Goal: Transaction & Acquisition: Book appointment/travel/reservation

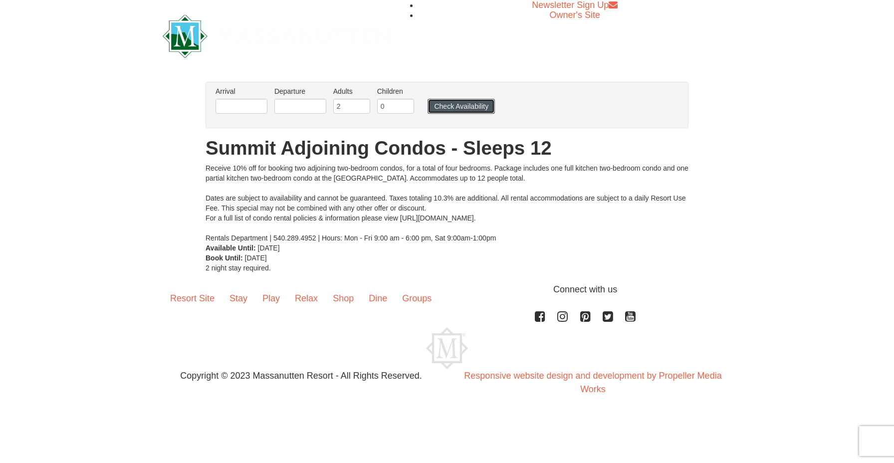
click at [444, 108] on button "Check Availability" at bounding box center [461, 106] width 67 height 15
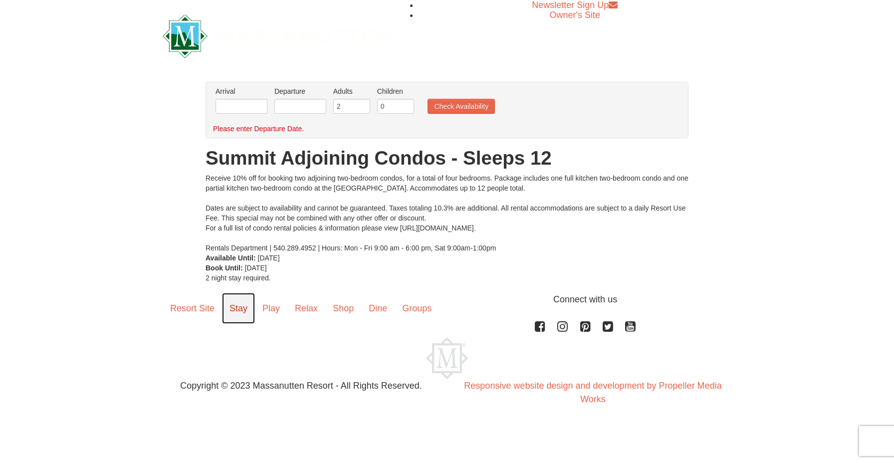
click at [240, 309] on link "Stay" at bounding box center [238, 308] width 33 height 31
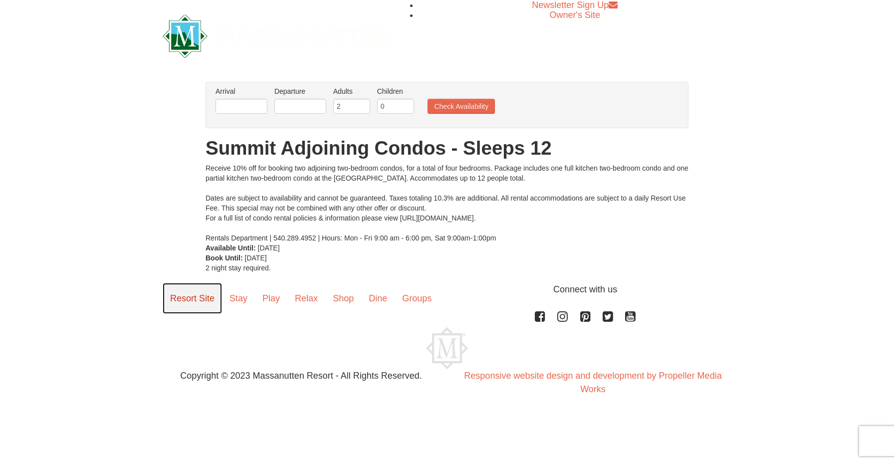
click at [178, 303] on link "Resort Site" at bounding box center [192, 298] width 59 height 31
click at [245, 305] on link "Stay" at bounding box center [238, 298] width 33 height 31
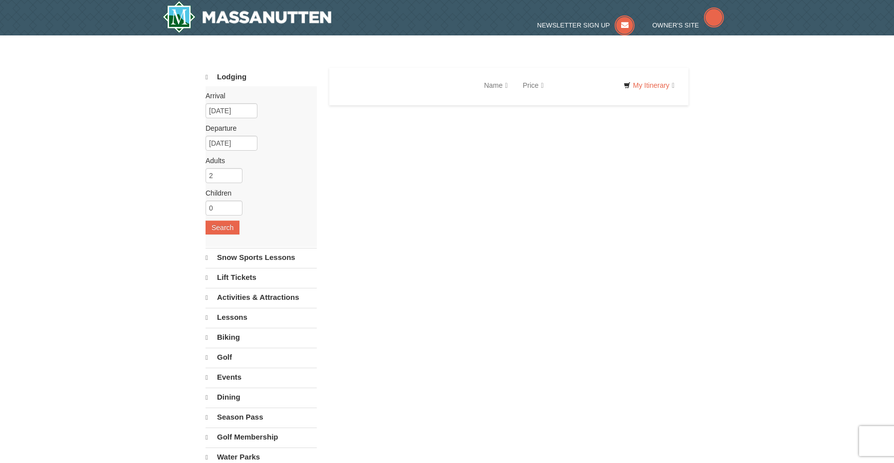
select select "10"
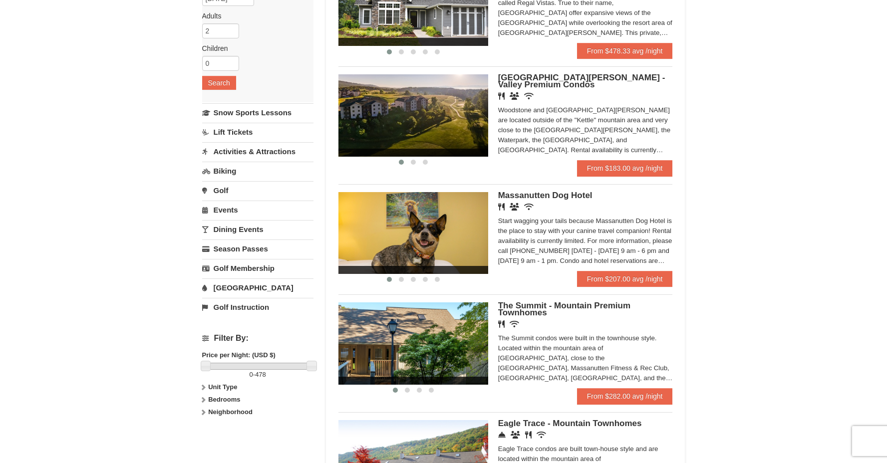
scroll to position [150, 0]
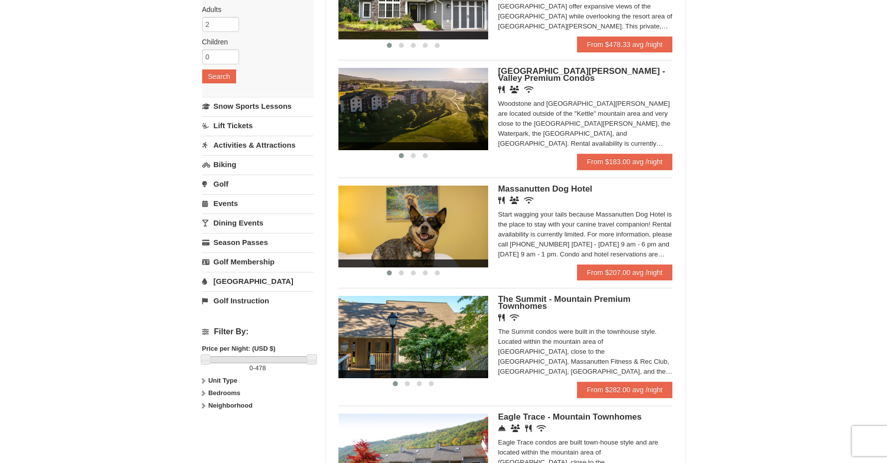
click at [203, 380] on icon at bounding box center [203, 380] width 7 height 7
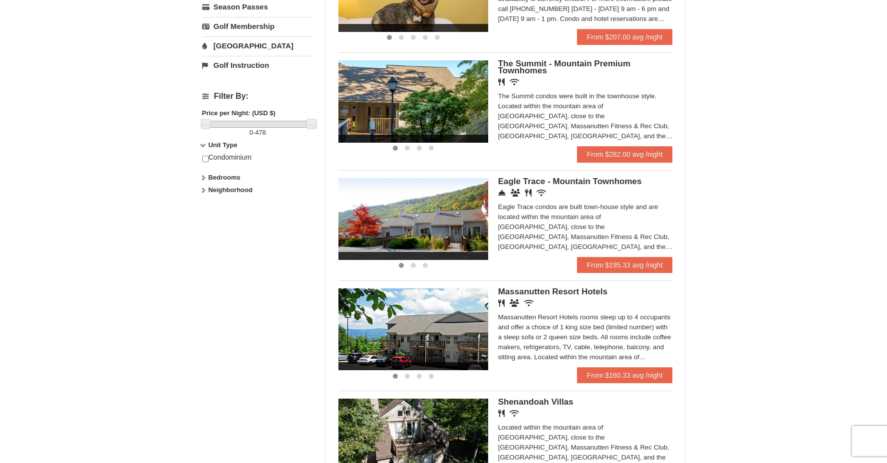
scroll to position [189, 0]
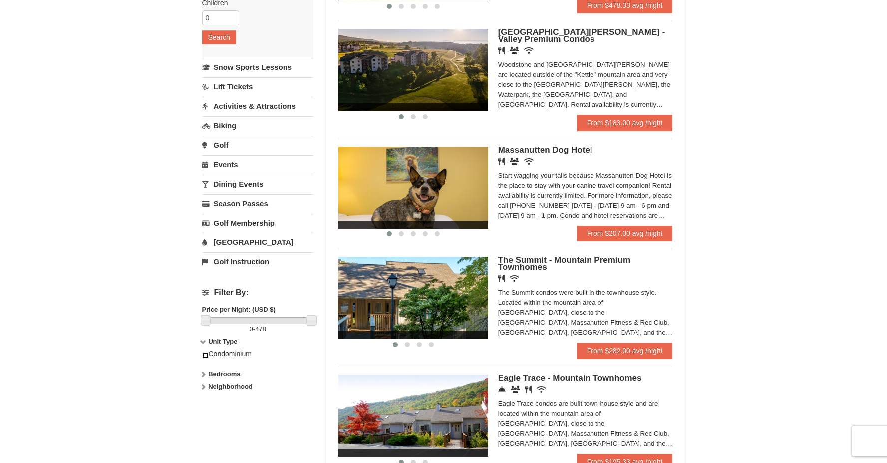
click at [203, 357] on input "checkbox" at bounding box center [205, 355] width 6 height 6
checkbox input "true"
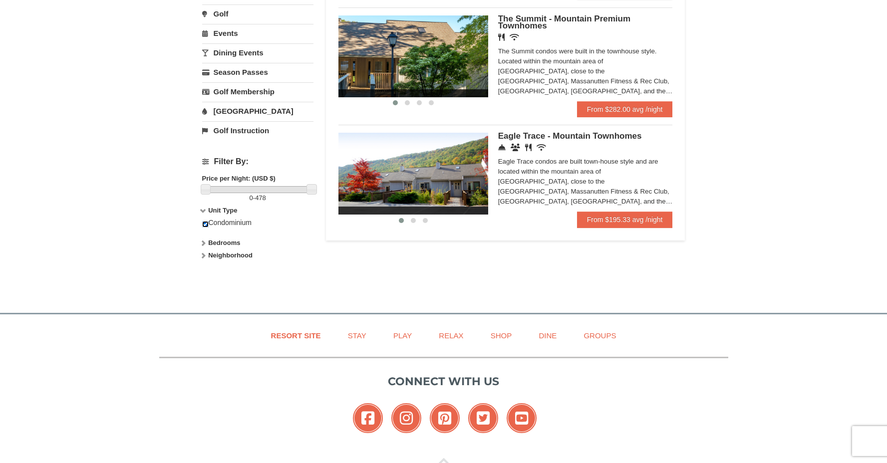
scroll to position [67, 0]
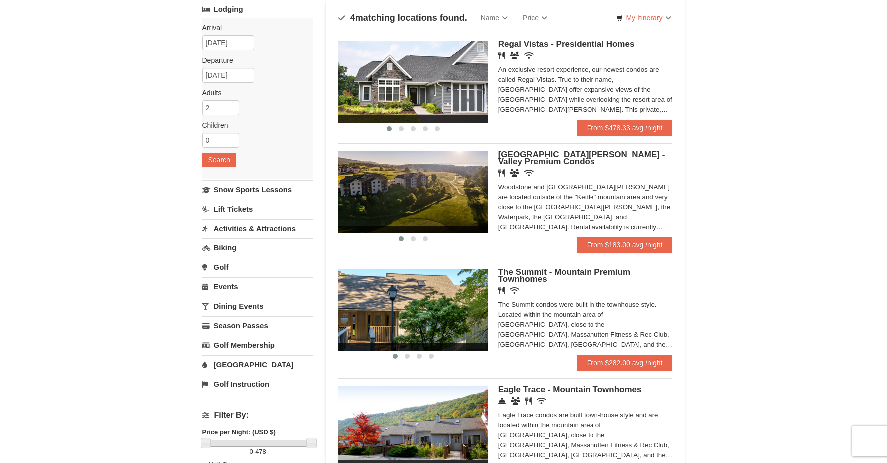
click at [421, 328] on img at bounding box center [413, 310] width 150 height 82
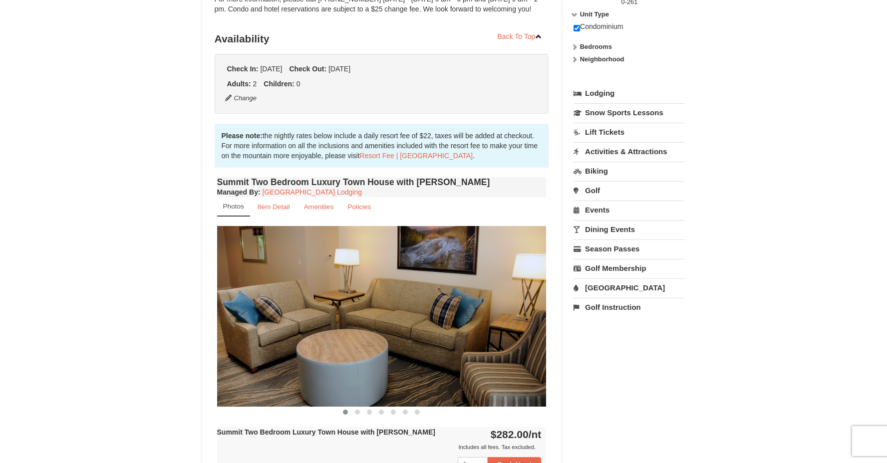
scroll to position [260, 0]
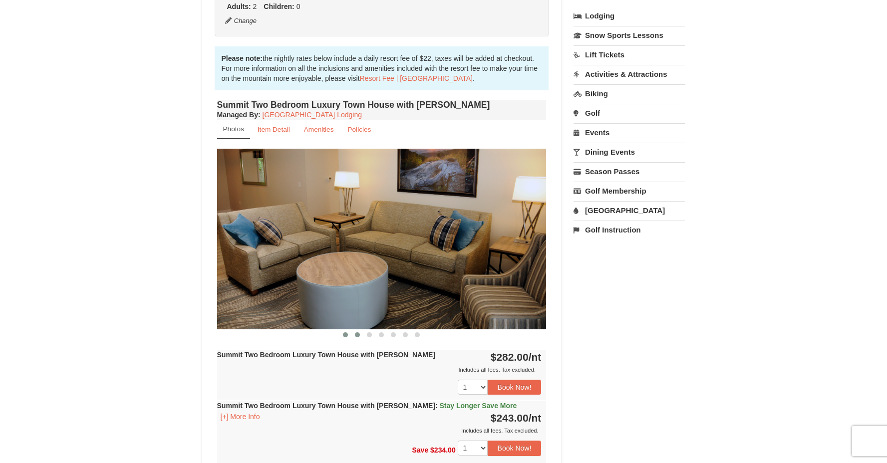
click at [357, 334] on span at bounding box center [357, 334] width 5 height 5
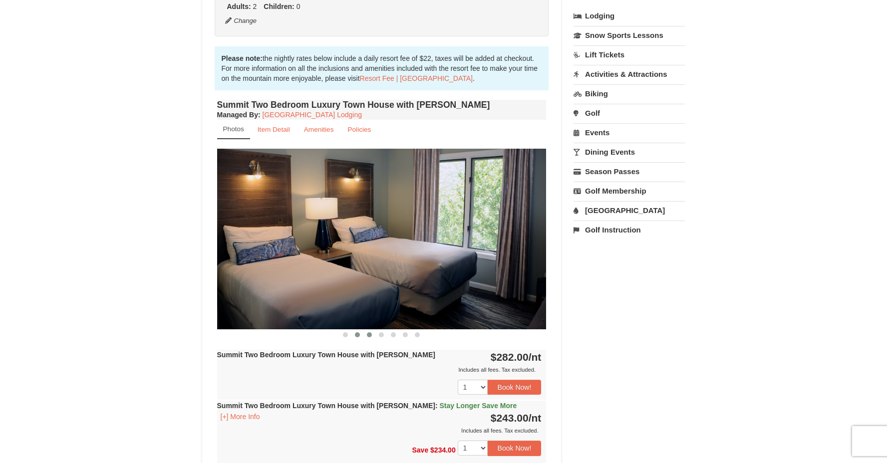
click at [370, 336] on span at bounding box center [369, 334] width 5 height 5
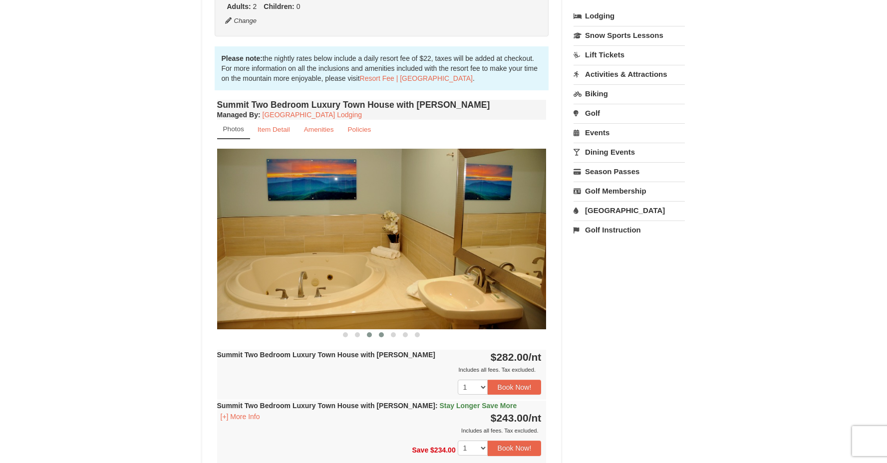
click at [381, 336] on span at bounding box center [381, 334] width 5 height 5
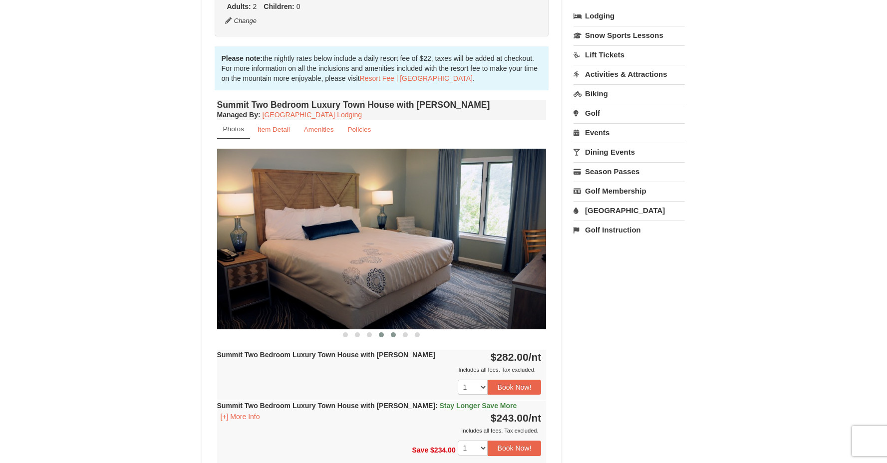
click at [395, 335] on span at bounding box center [393, 334] width 5 height 5
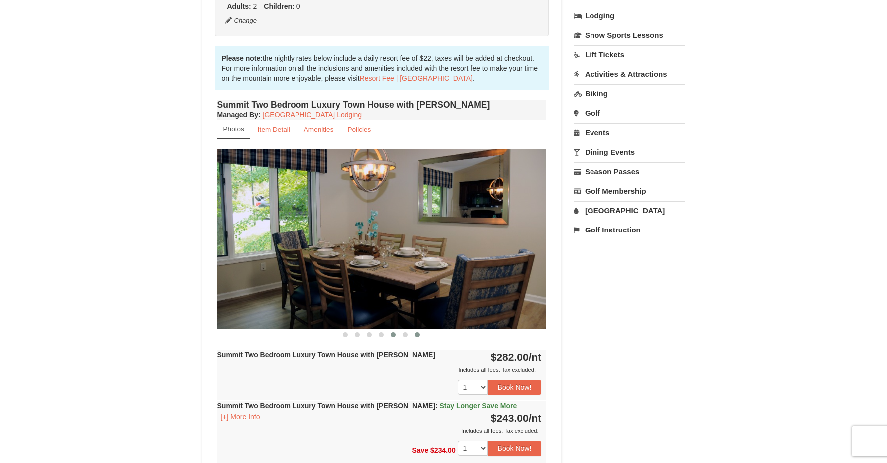
click at [412, 334] on button at bounding box center [417, 335] width 12 height 10
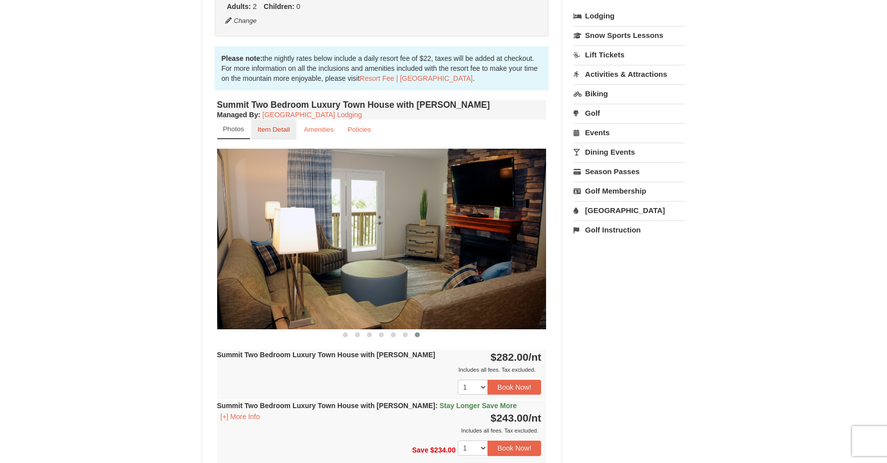
click at [280, 134] on link "Item Detail" at bounding box center [273, 129] width 45 height 19
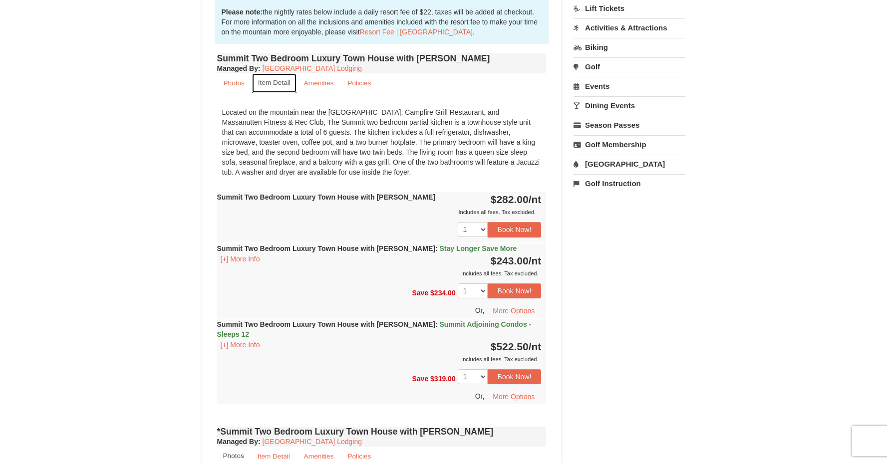
scroll to position [358, 0]
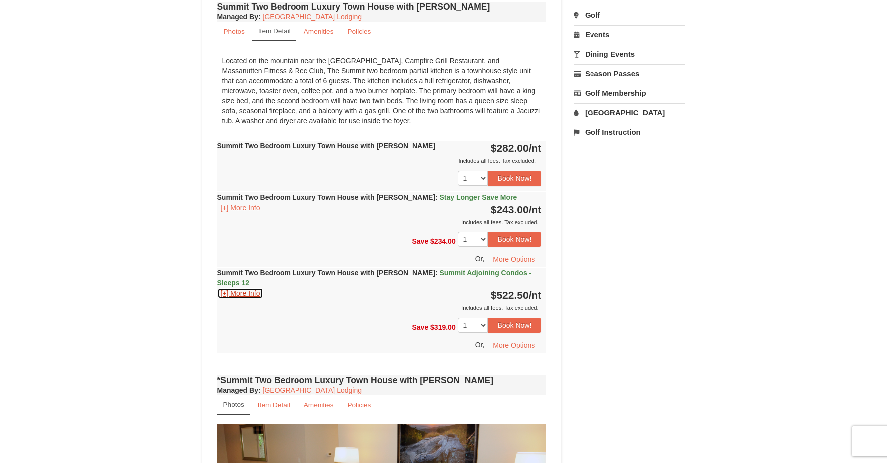
click at [240, 288] on button "[+] More Info" at bounding box center [240, 293] width 46 height 11
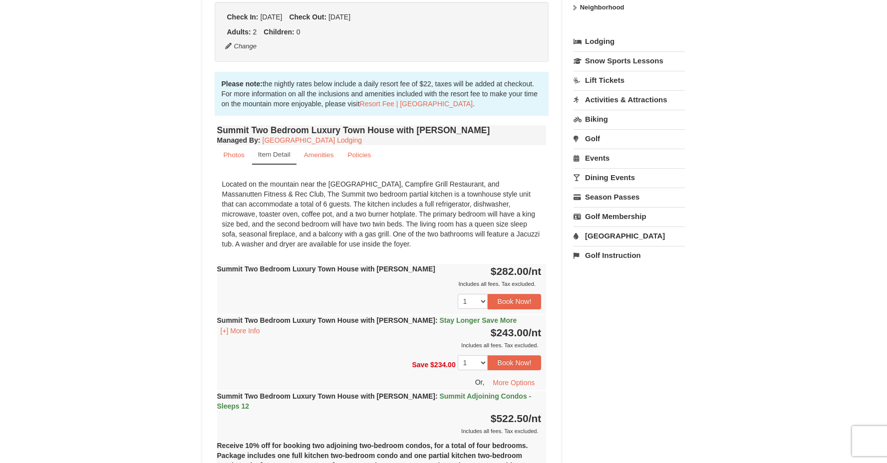
scroll to position [183, 0]
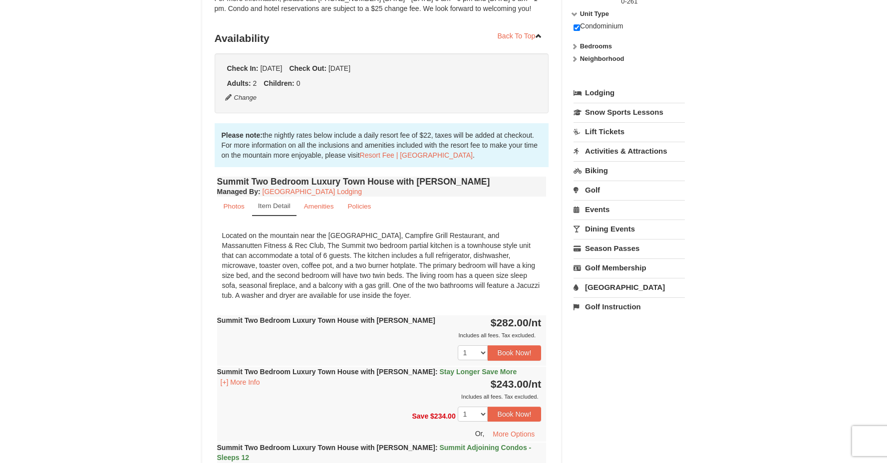
click at [306, 317] on strong "Summit Two Bedroom Luxury Town House with [PERSON_NAME]" at bounding box center [326, 320] width 218 height 8
click at [252, 382] on button "[+] More Info" at bounding box center [240, 382] width 46 height 11
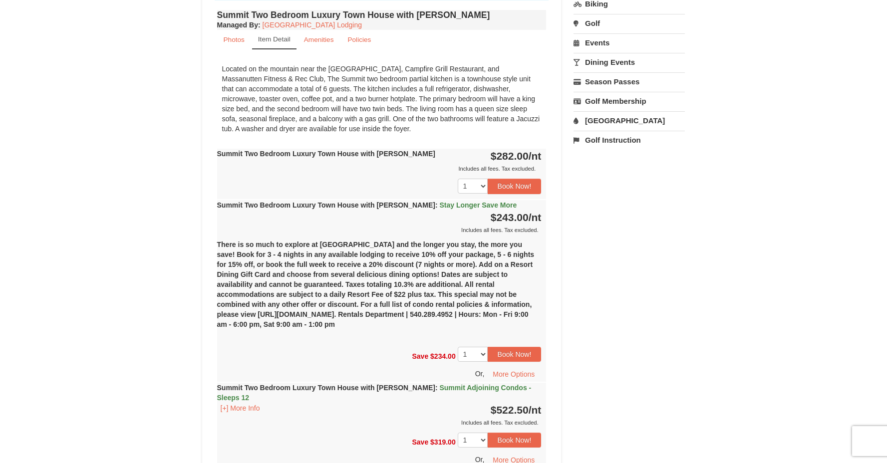
scroll to position [0, 0]
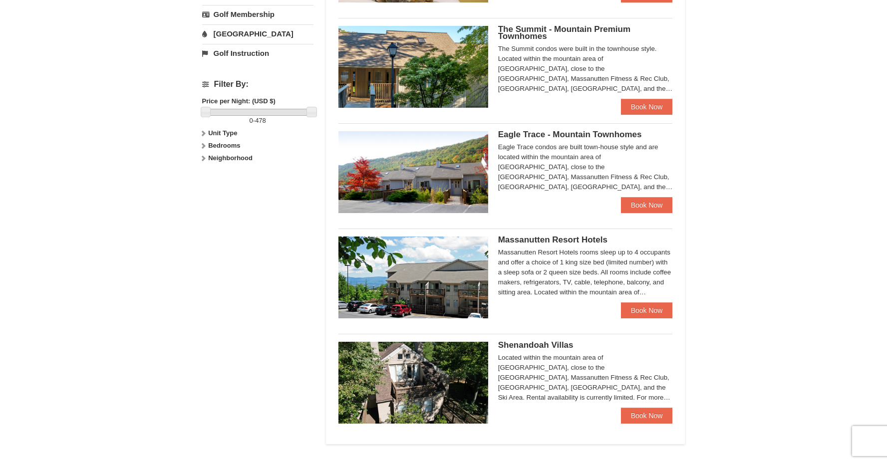
scroll to position [149, 0]
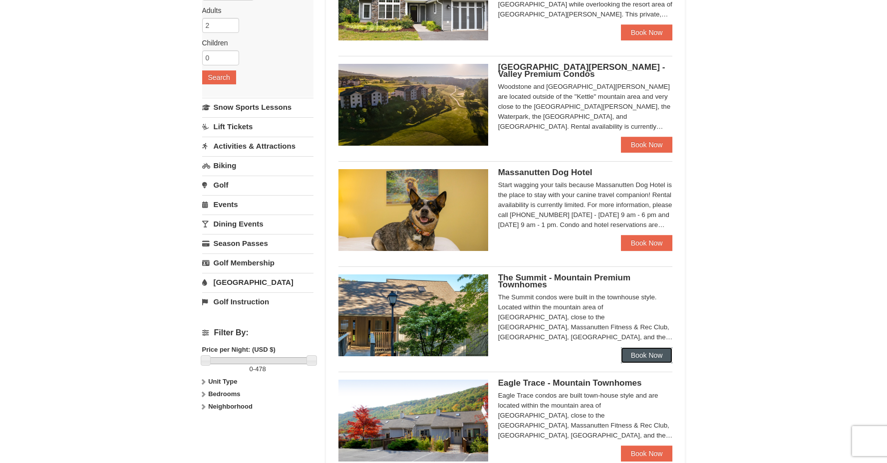
click at [641, 356] on link "Book Now" at bounding box center [647, 355] width 52 height 16
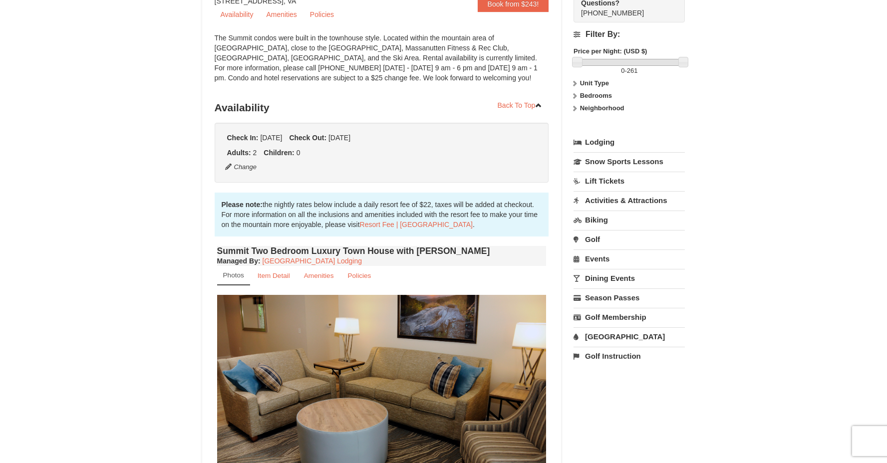
scroll to position [62, 0]
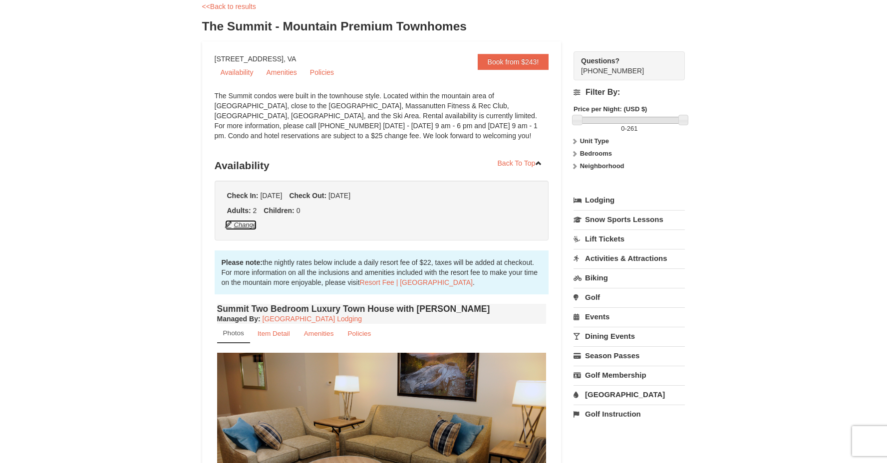
click at [242, 225] on button "Change" at bounding box center [241, 225] width 33 height 11
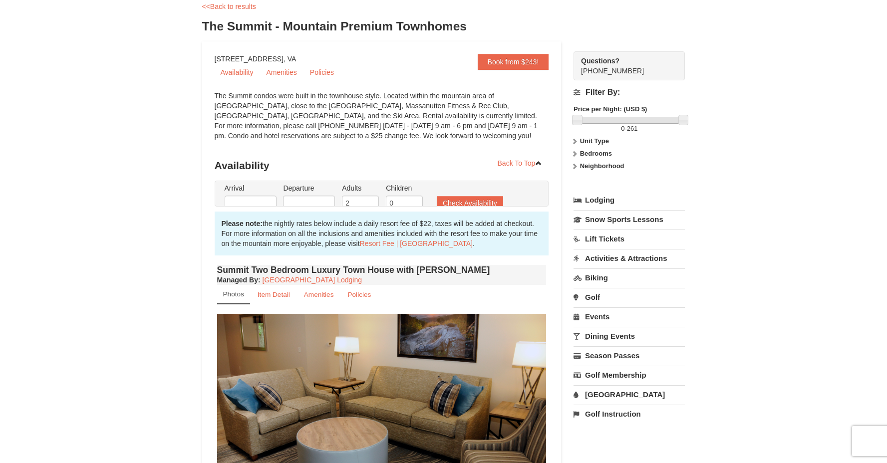
type input "[DATE]"
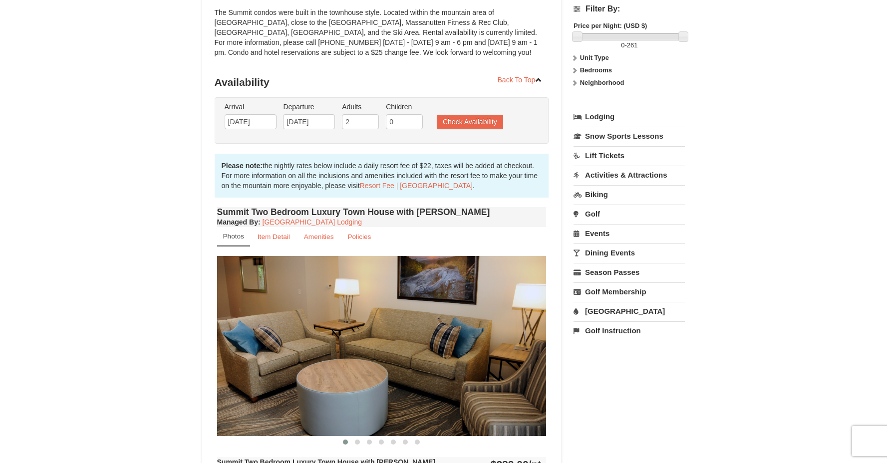
scroll to position [159, 0]
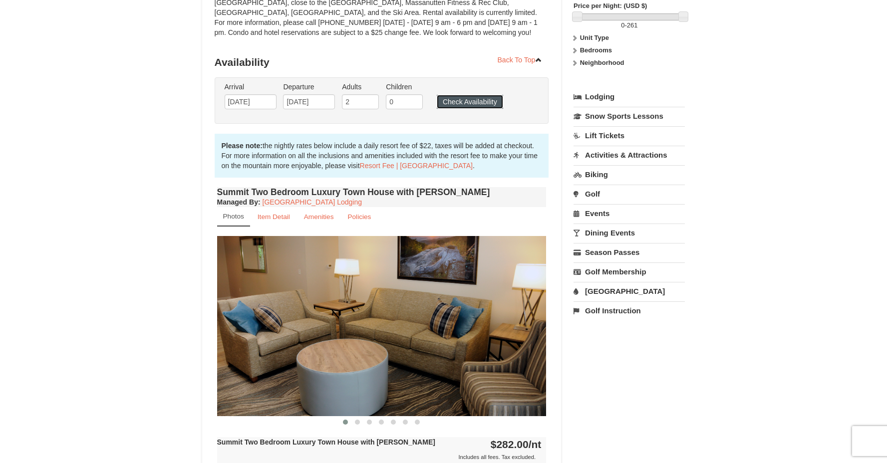
click at [474, 102] on button "Check Availability" at bounding box center [470, 102] width 66 height 14
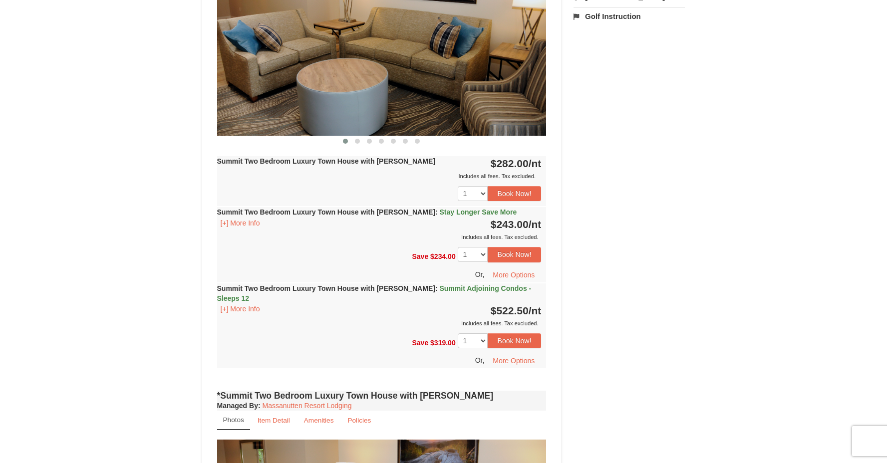
scroll to position [308, 0]
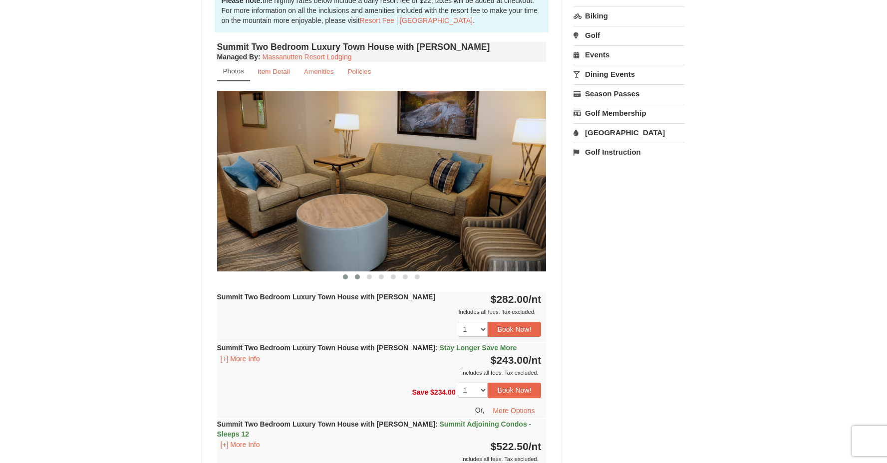
click at [354, 273] on button at bounding box center [357, 277] width 12 height 10
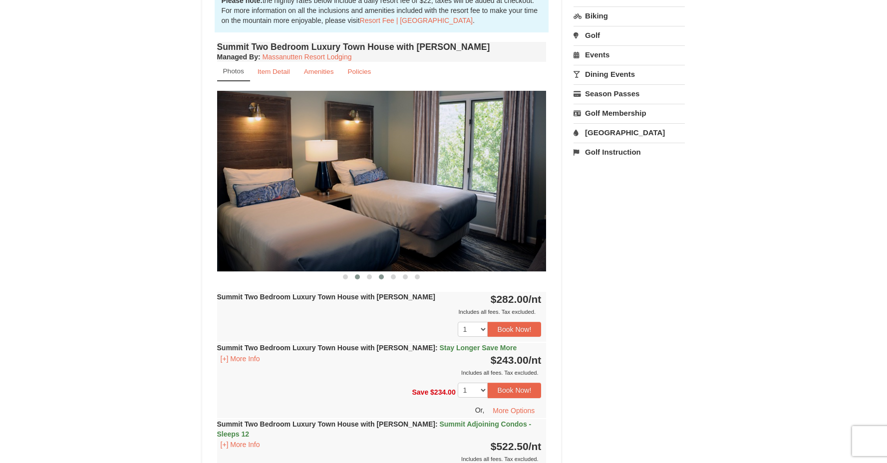
click at [375, 278] on button at bounding box center [381, 277] width 12 height 10
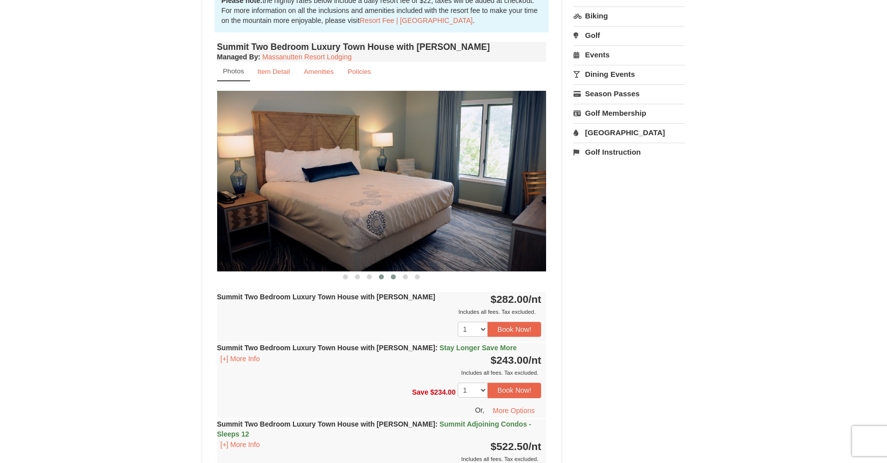
click at [396, 276] on button at bounding box center [393, 277] width 12 height 10
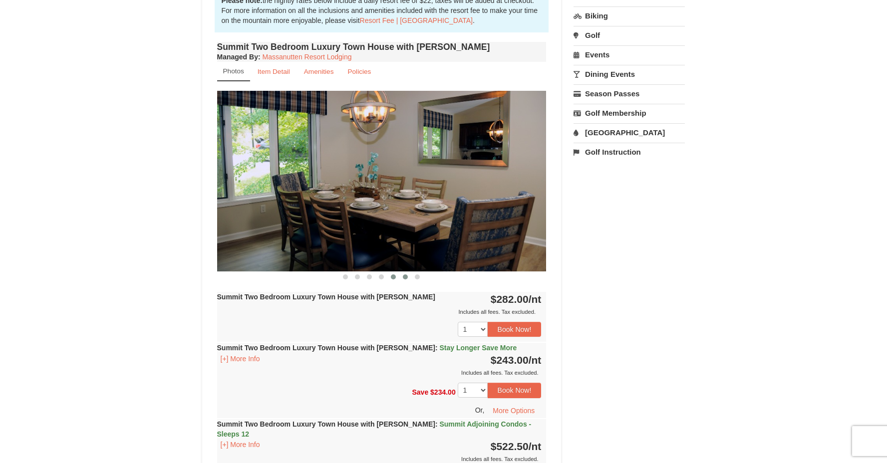
click at [405, 275] on span at bounding box center [405, 276] width 5 height 5
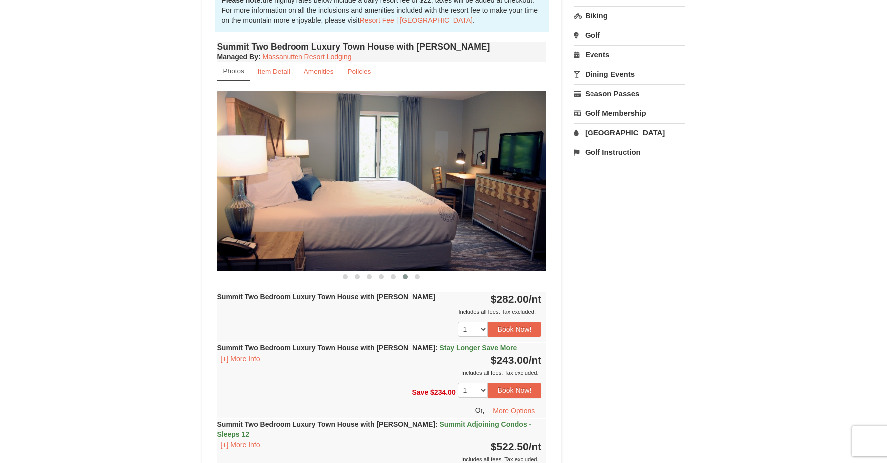
click at [429, 277] on div at bounding box center [381, 276] width 329 height 10
click at [422, 277] on button at bounding box center [417, 277] width 12 height 10
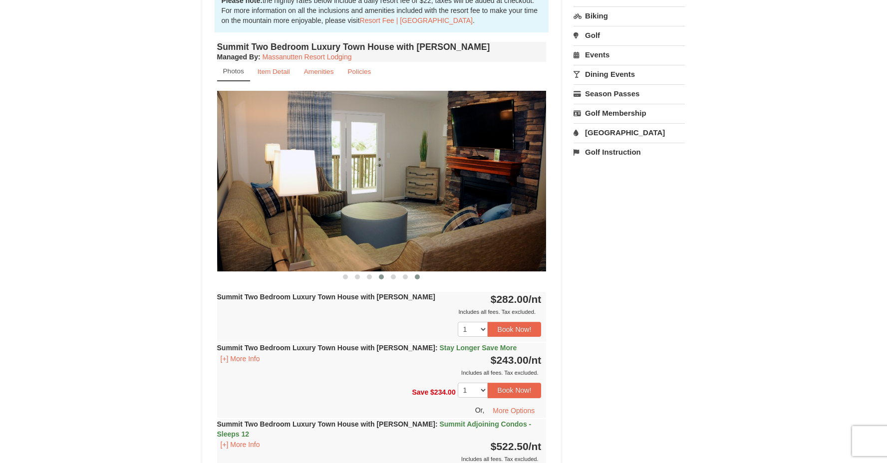
click at [385, 278] on button at bounding box center [381, 277] width 12 height 10
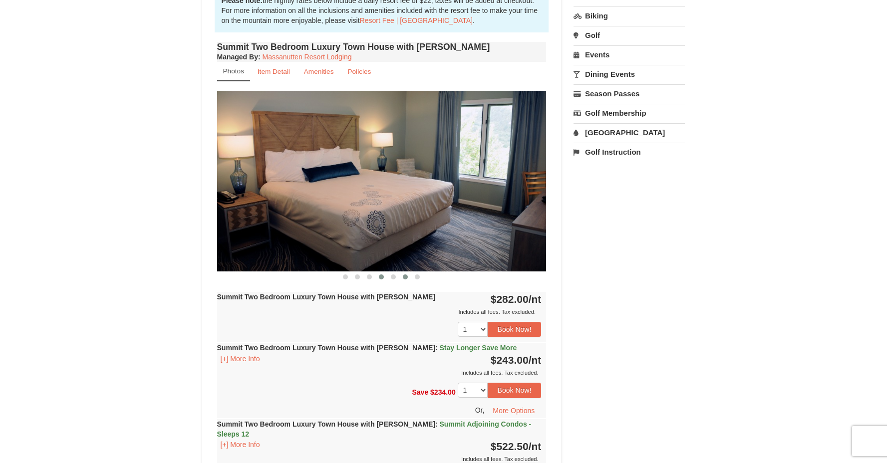
click at [400, 273] on section "‹ ›" at bounding box center [381, 186] width 329 height 191
click at [392, 278] on span at bounding box center [393, 276] width 5 height 5
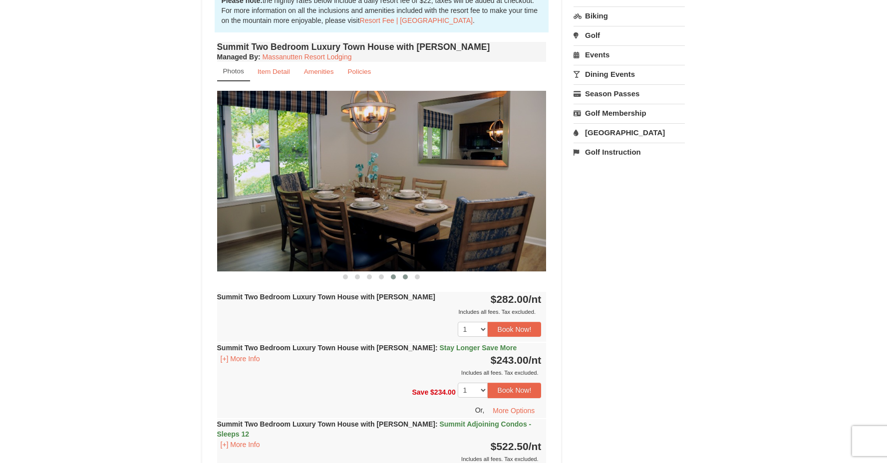
click at [406, 276] on span at bounding box center [405, 276] width 5 height 5
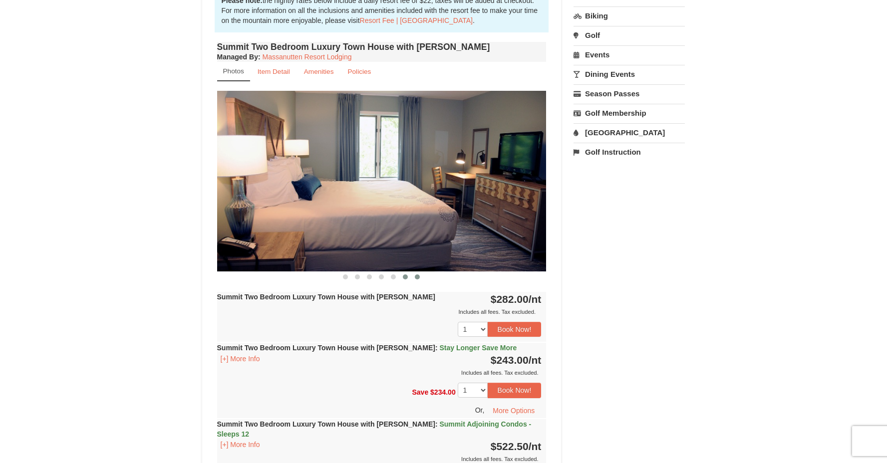
click at [421, 277] on button at bounding box center [417, 277] width 12 height 10
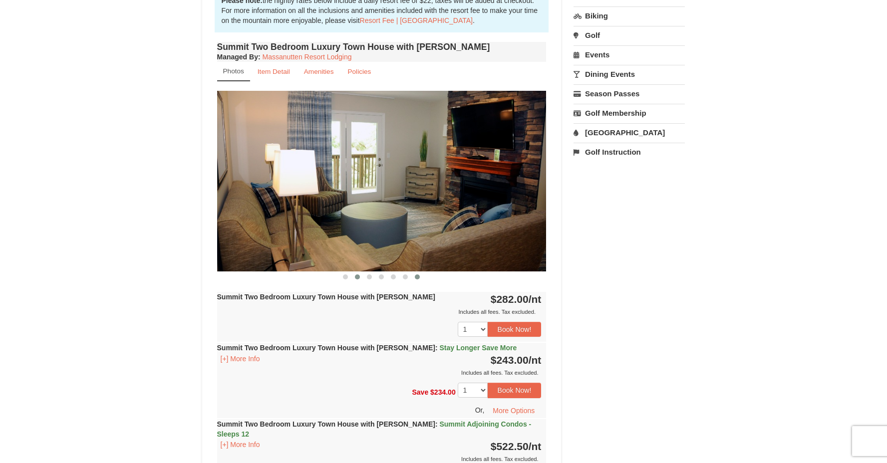
click at [357, 274] on span at bounding box center [357, 276] width 5 height 5
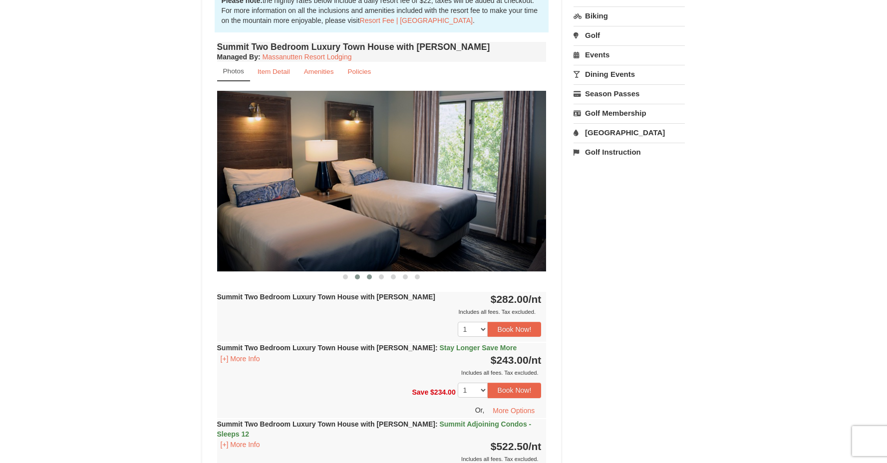
click at [369, 277] on span at bounding box center [369, 276] width 5 height 5
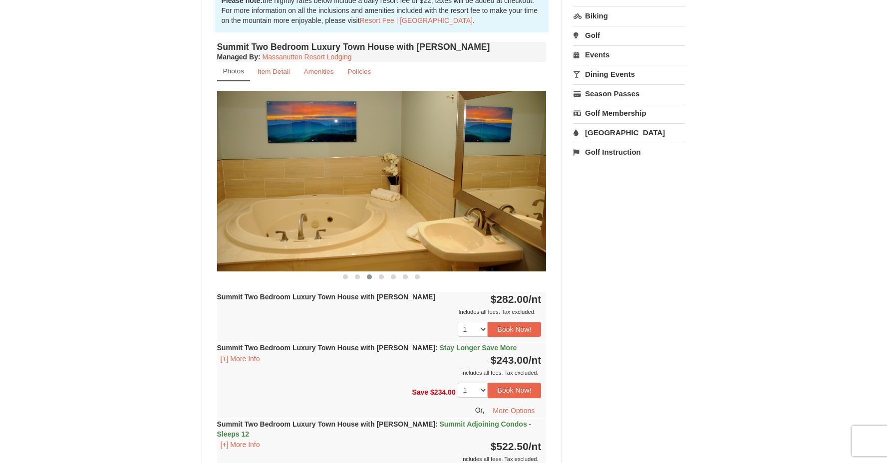
click at [390, 282] on div "Summit Two Bedroom Luxury Town House with [PERSON_NAME] Managed By : Massanutte…" at bounding box center [382, 281] width 334 height 485
click at [386, 279] on button at bounding box center [381, 277] width 12 height 10
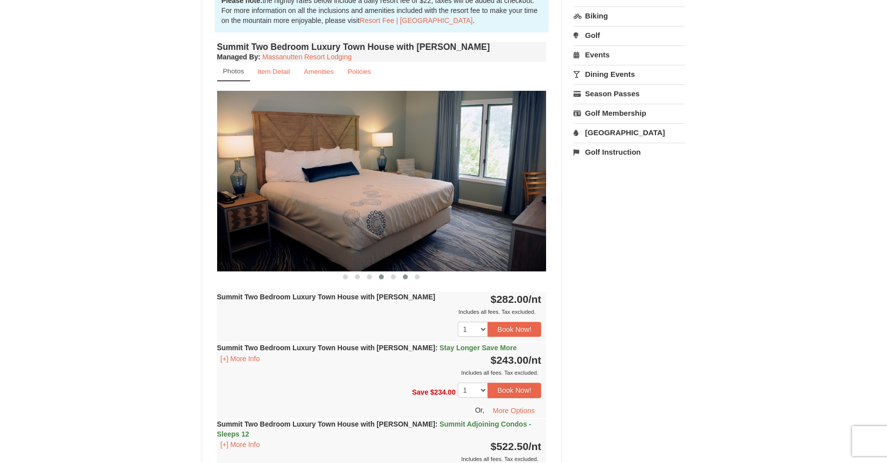
click at [399, 275] on button at bounding box center [405, 277] width 12 height 10
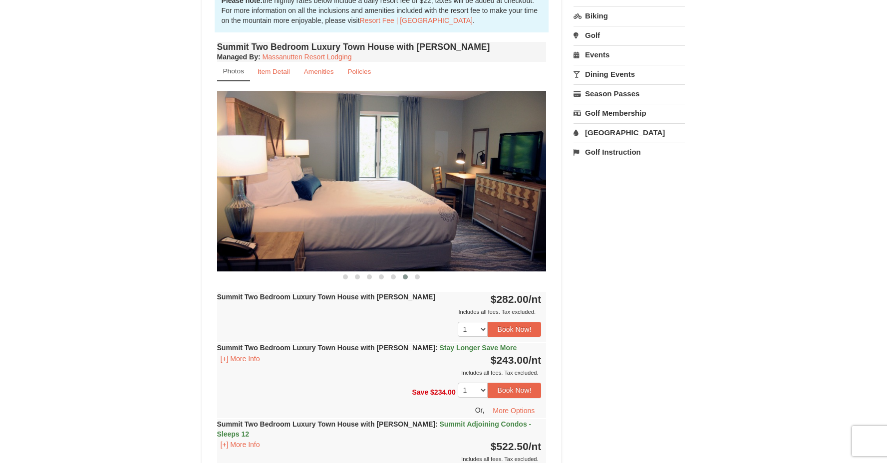
click at [404, 276] on span at bounding box center [405, 276] width 5 height 5
click at [406, 276] on span at bounding box center [405, 276] width 5 height 5
click at [425, 278] on div at bounding box center [381, 276] width 329 height 10
click at [420, 277] on button at bounding box center [417, 277] width 12 height 10
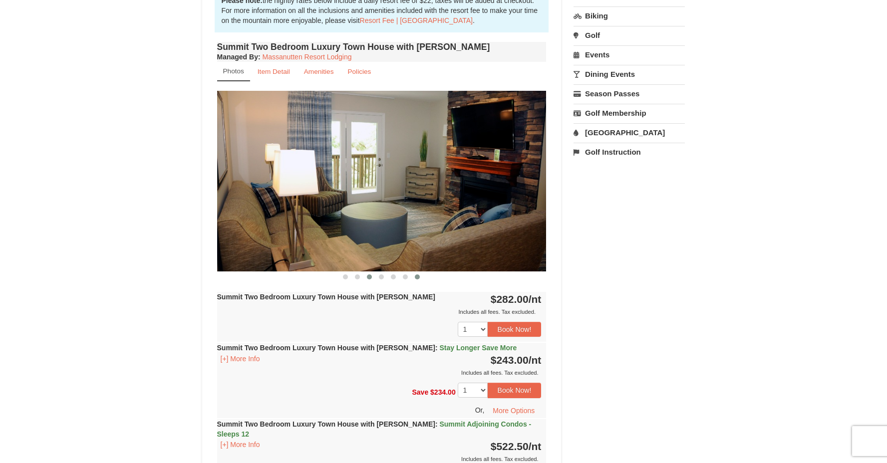
click at [365, 284] on div "Summit Two Bedroom Luxury Town House with [PERSON_NAME] Managed By : Massanutte…" at bounding box center [382, 281] width 334 height 485
click at [365, 276] on button at bounding box center [369, 277] width 12 height 10
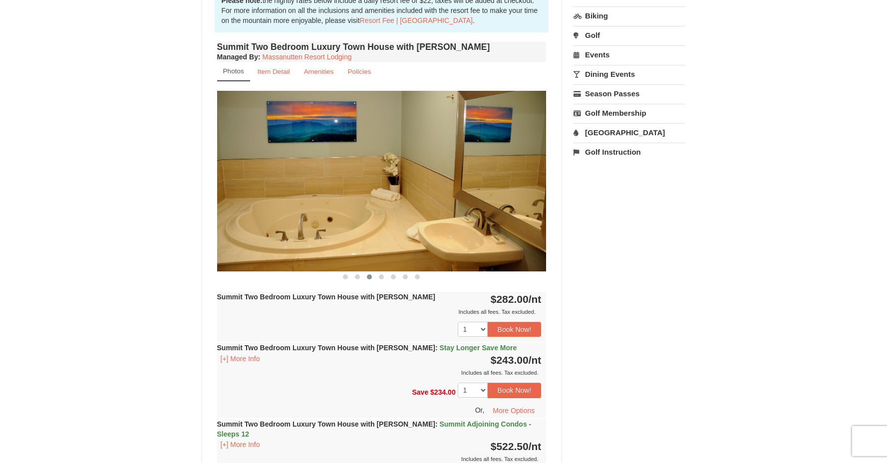
click at [368, 276] on span at bounding box center [369, 276] width 5 height 5
click at [362, 276] on button at bounding box center [357, 277] width 12 height 10
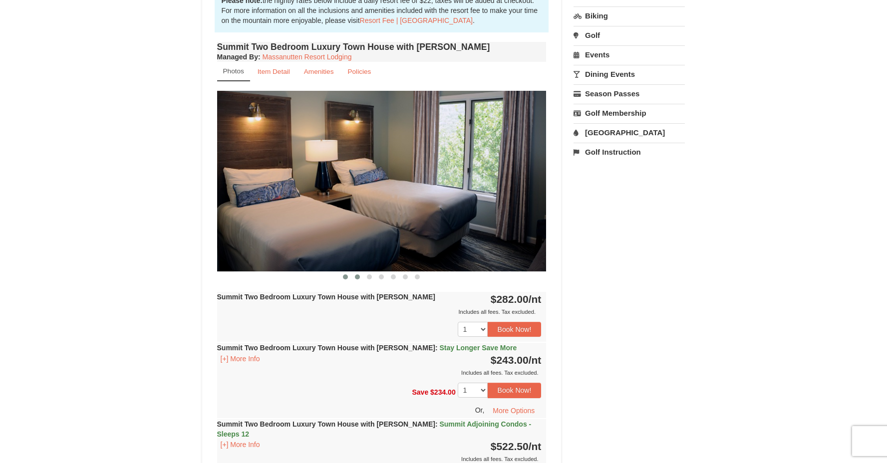
click at [348, 276] on button at bounding box center [345, 277] width 12 height 10
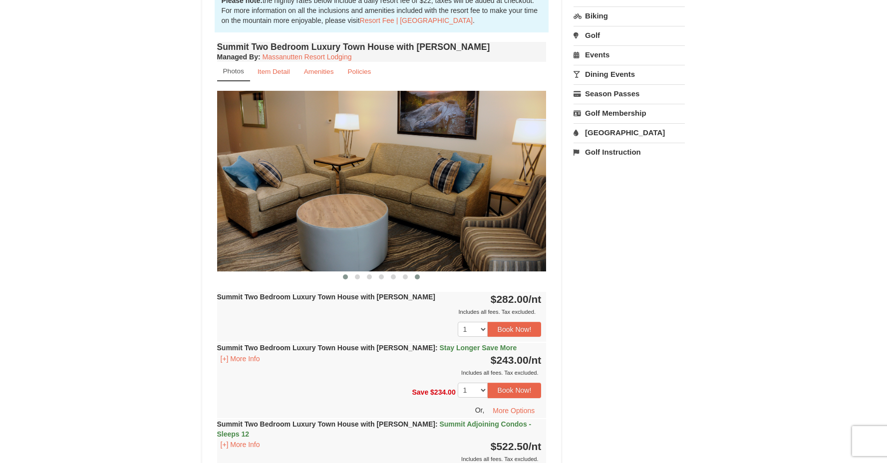
click at [421, 276] on button at bounding box center [417, 277] width 12 height 10
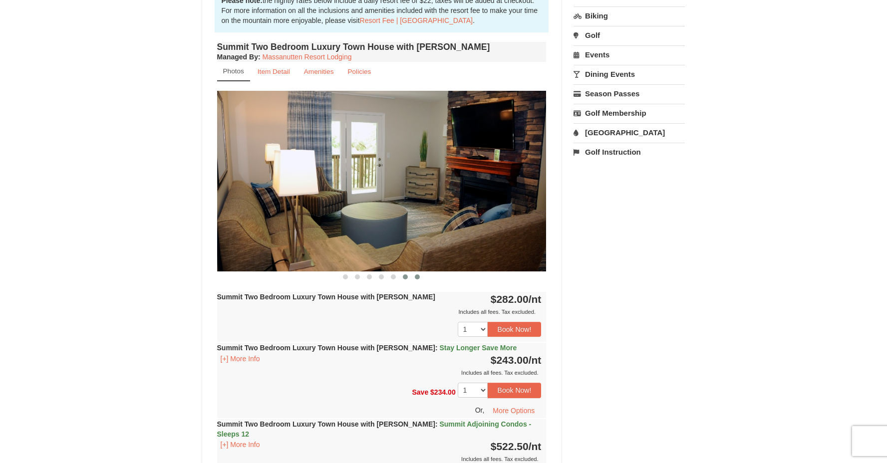
click at [410, 277] on button at bounding box center [405, 277] width 12 height 10
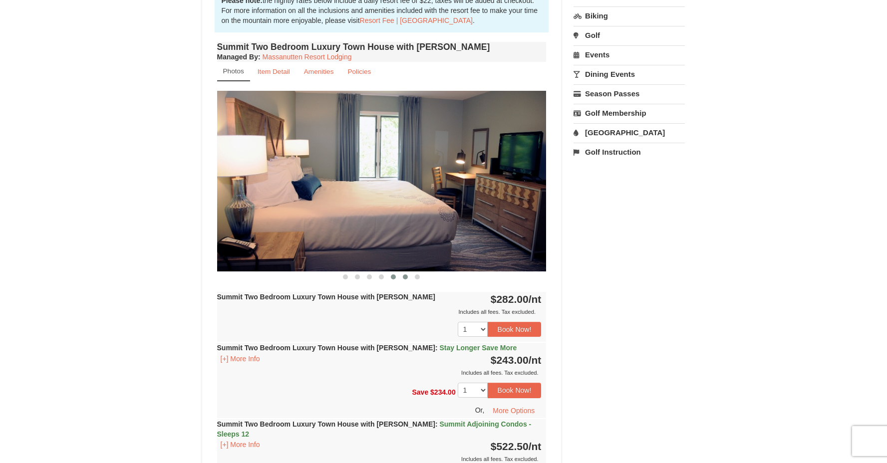
click at [397, 278] on button at bounding box center [393, 277] width 12 height 10
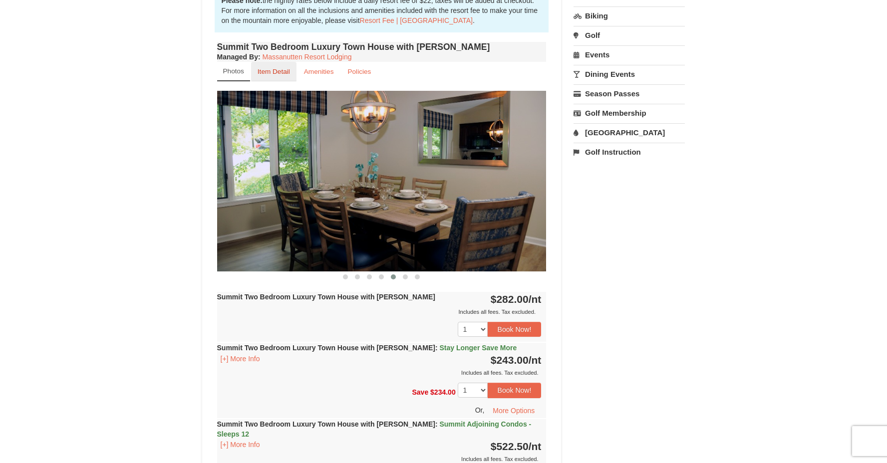
click at [272, 69] on small "Item Detail" at bounding box center [274, 71] width 32 height 7
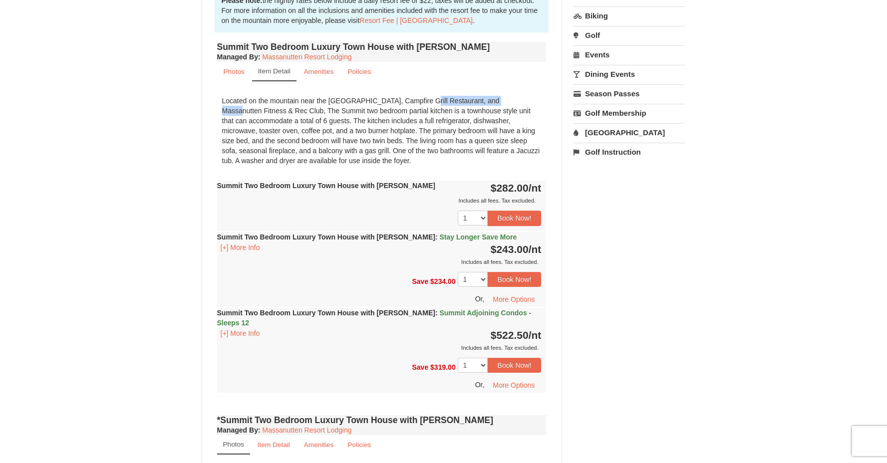
drag, startPoint x: 447, startPoint y: 101, endPoint x: 362, endPoint y: 99, distance: 84.4
click at [362, 99] on div "Located on the mountain near the [GEOGRAPHIC_DATA], Campfire Grill Restaurant, …" at bounding box center [381, 131] width 329 height 80
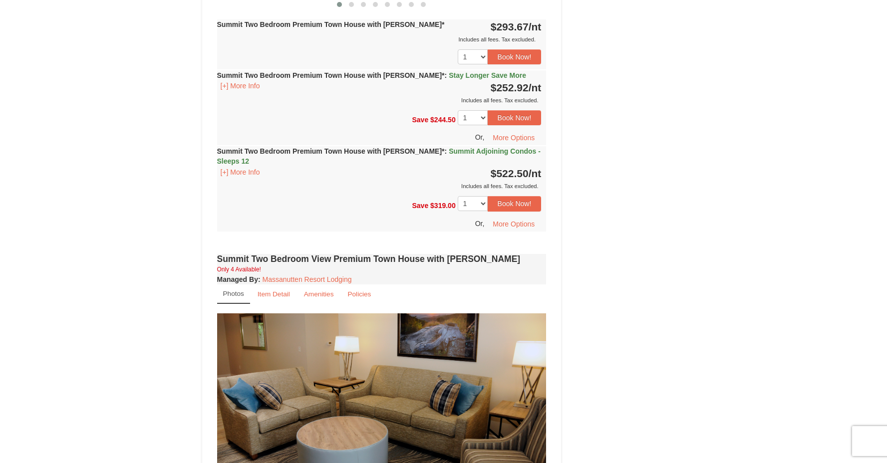
scroll to position [2035, 0]
